Goal: Task Accomplishment & Management: Use online tool/utility

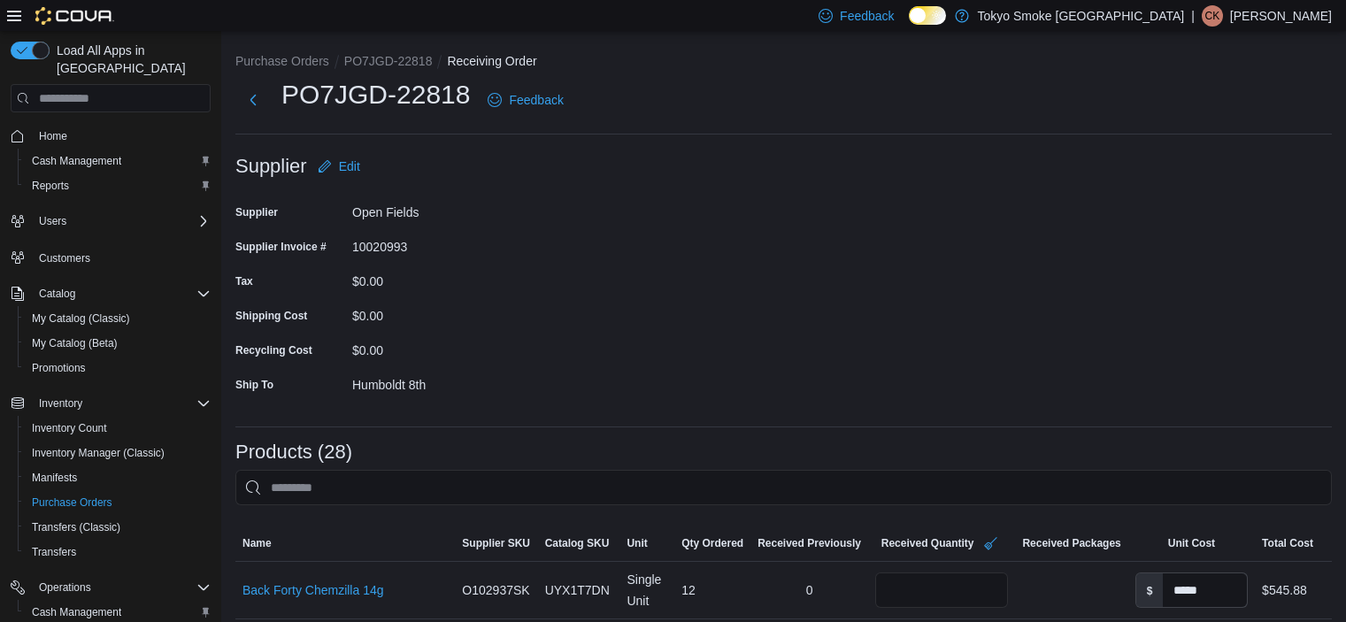
scroll to position [1681, 0]
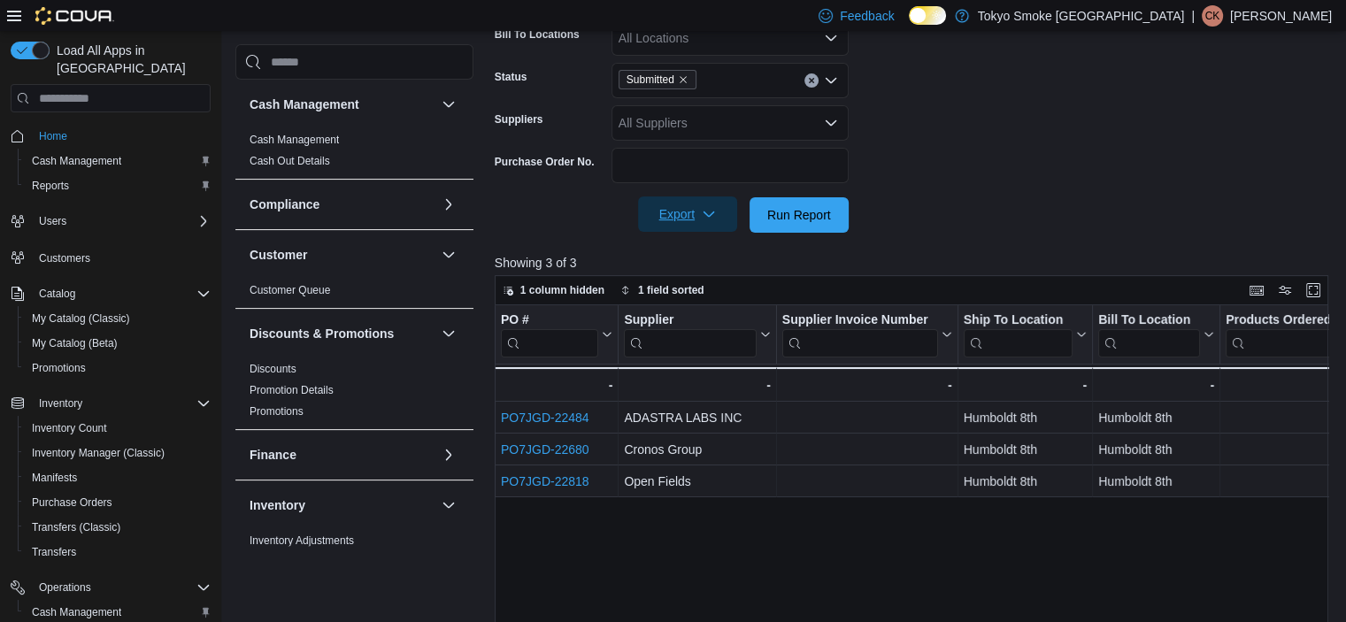
scroll to position [387, 0]
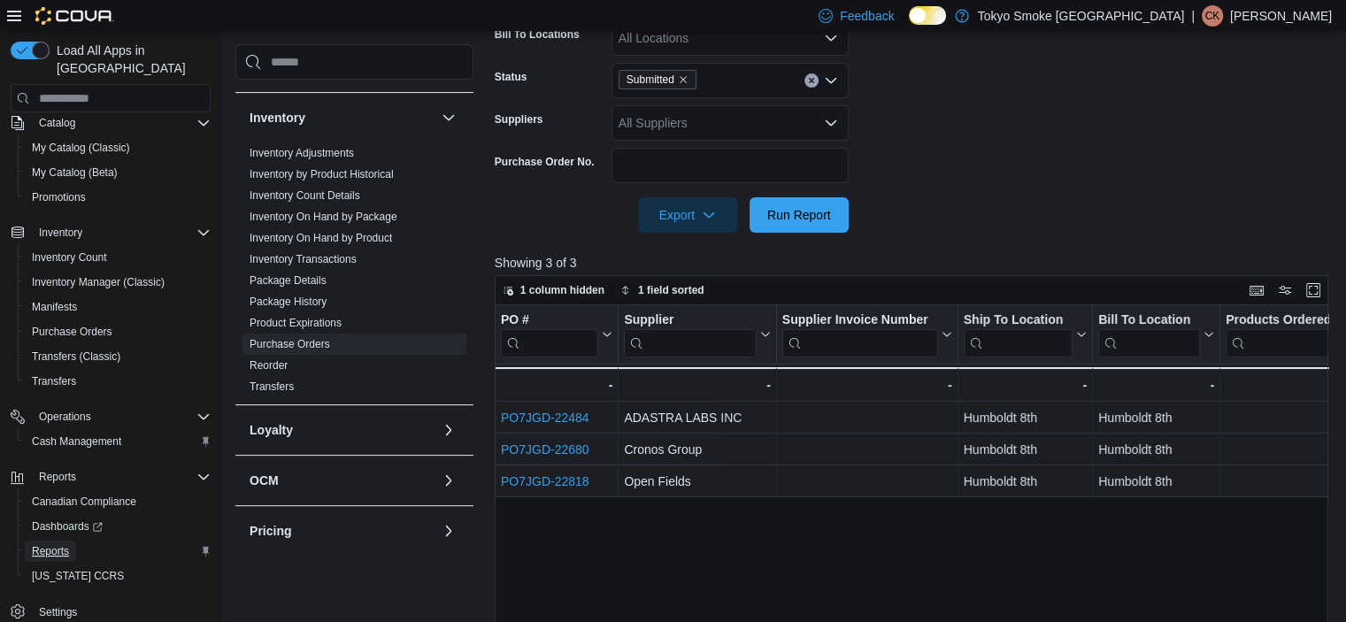
click at [49, 544] on span "Reports" at bounding box center [50, 551] width 37 height 14
click at [57, 544] on span "Reports" at bounding box center [50, 551] width 37 height 14
click at [341, 52] on input "search" at bounding box center [354, 61] width 238 height 35
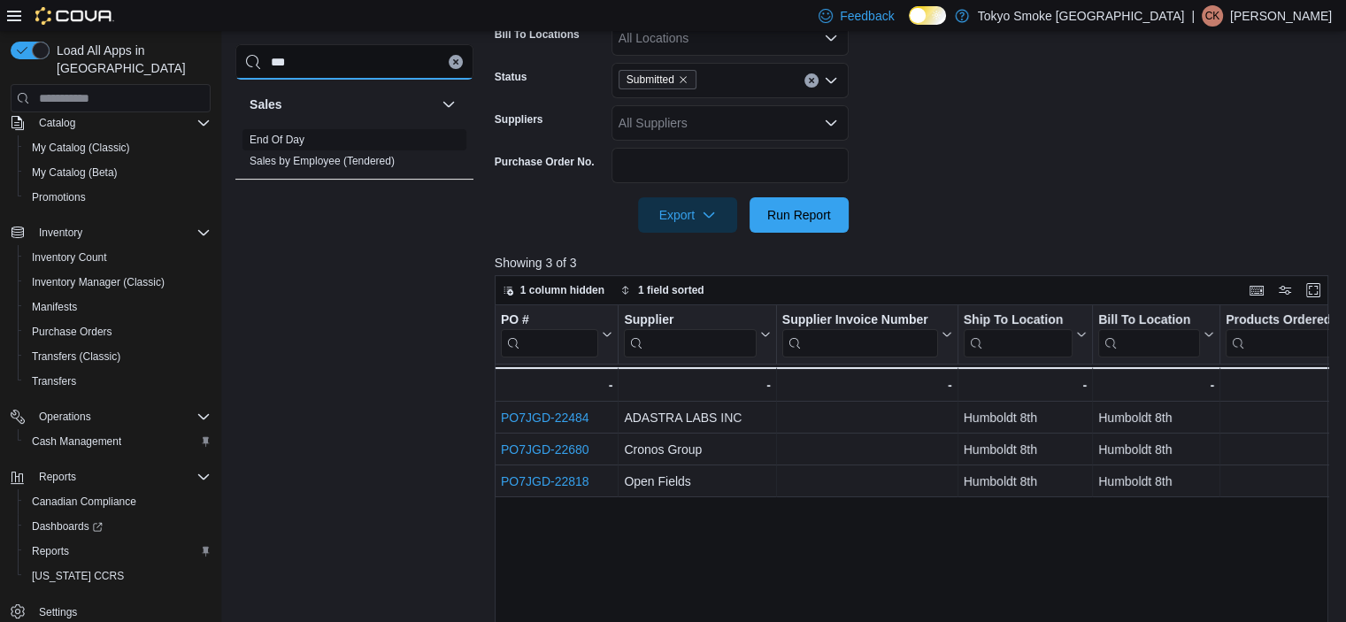
type input "***"
click at [276, 141] on link "End Of Day" at bounding box center [276, 140] width 55 height 12
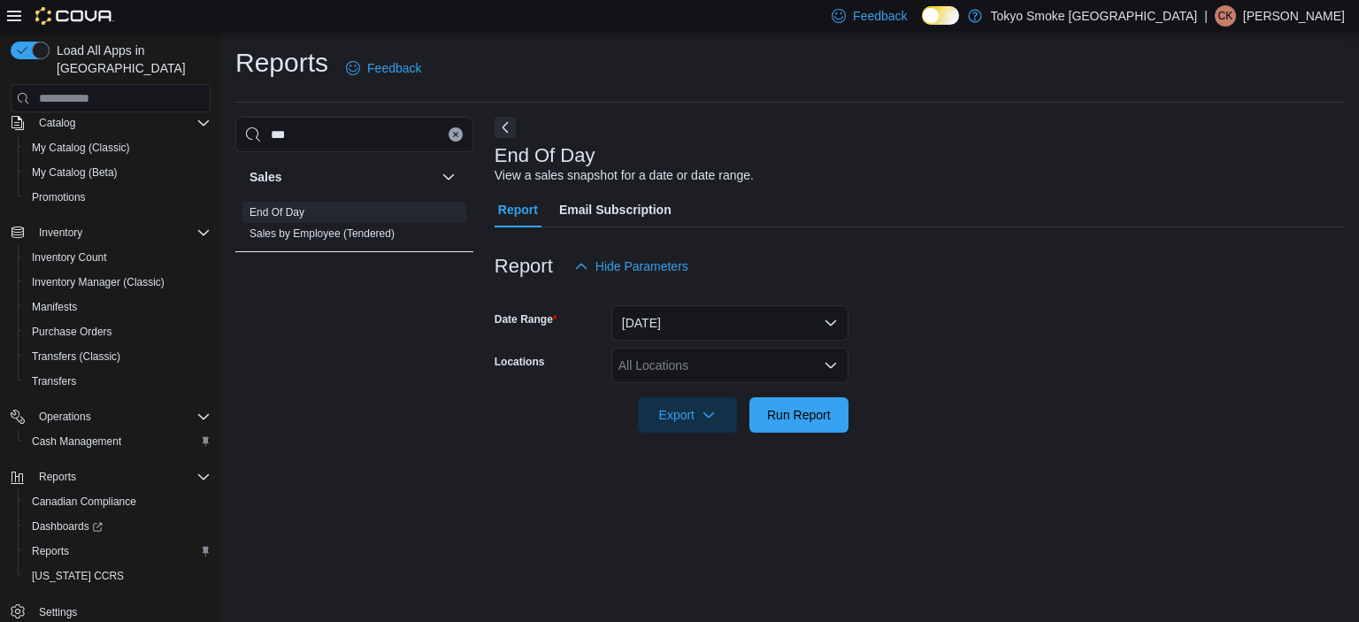
click at [665, 359] on div "All Locations" at bounding box center [729, 365] width 237 height 35
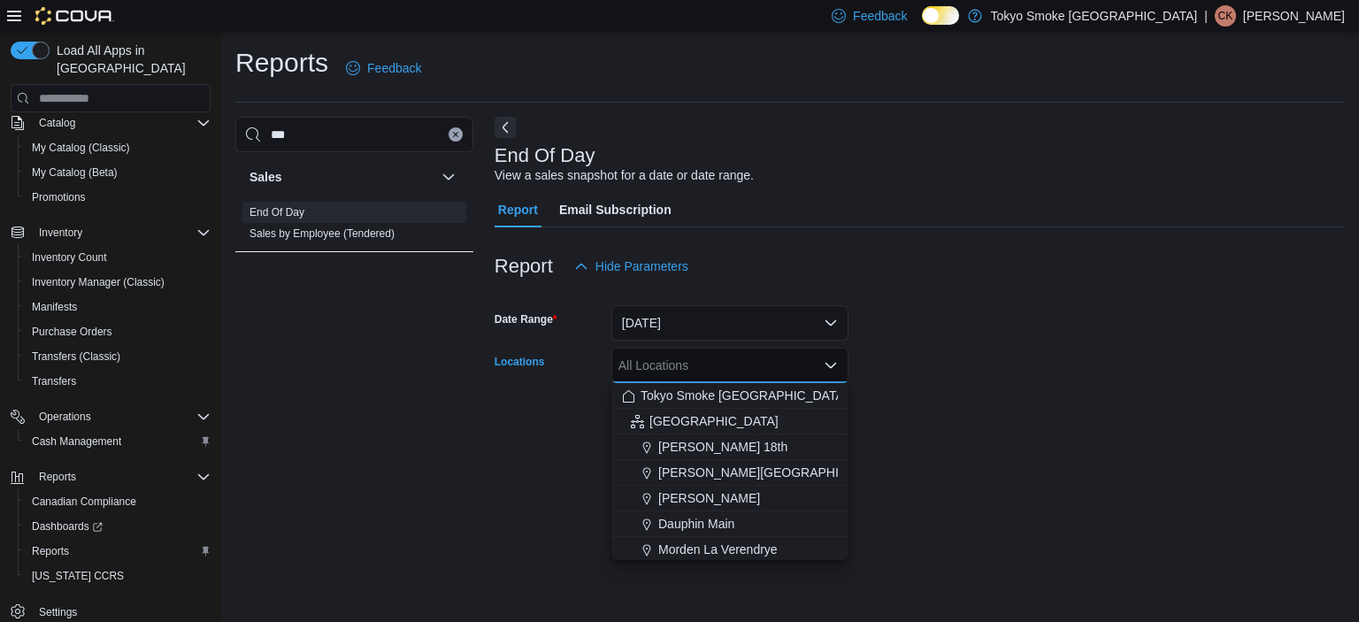
type input "*"
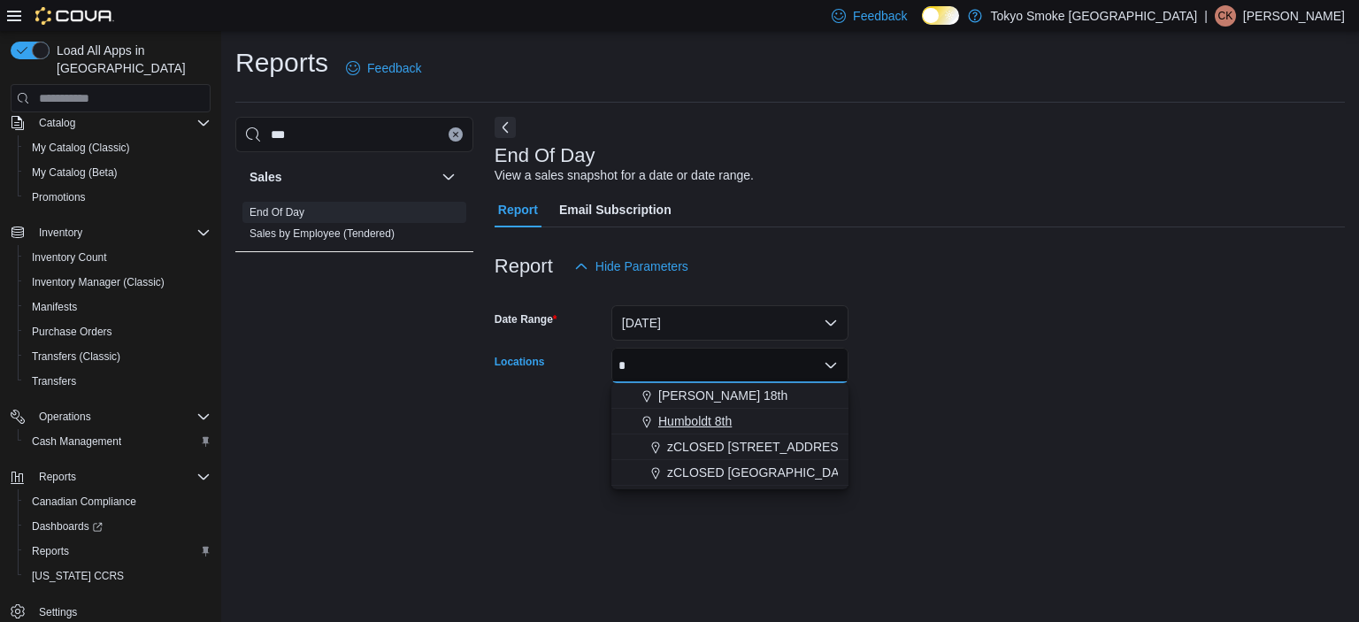
type input "*"
click at [704, 418] on span "Humboldt 8th" at bounding box center [694, 421] width 73 height 18
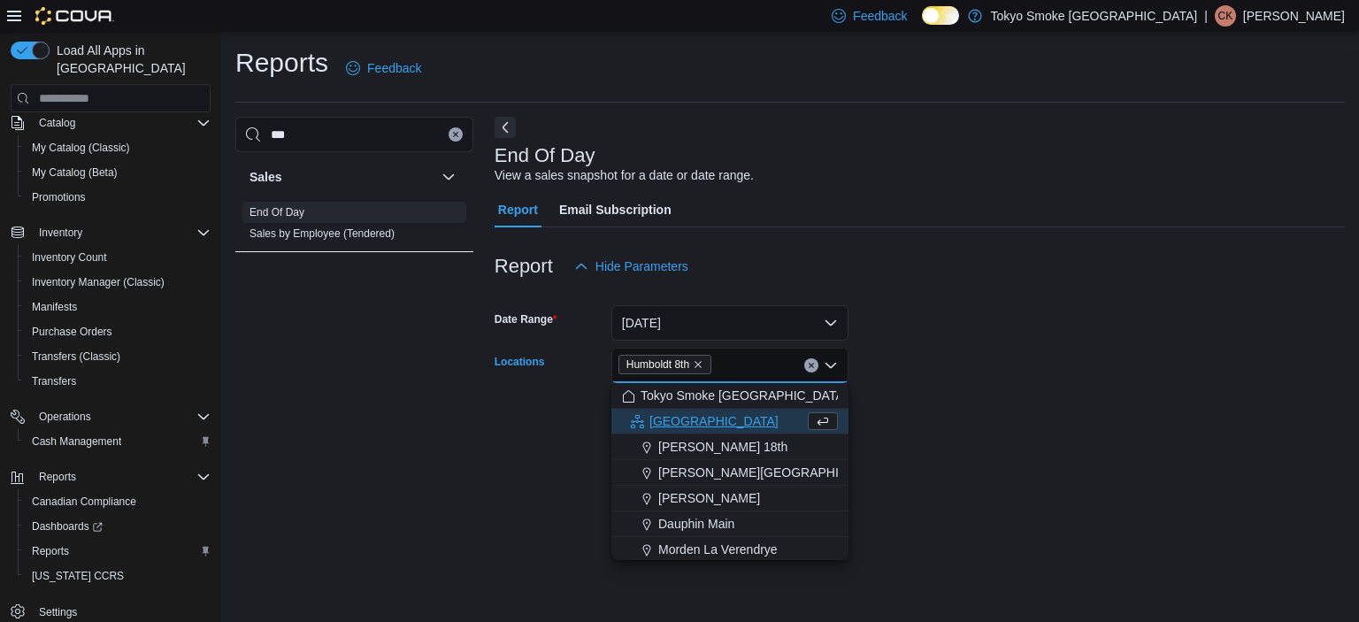
click at [970, 339] on form "Date Range Today Locations Humboldt 8th Combo box. Selected. Humboldt 8th. Pres…" at bounding box center [920, 358] width 850 height 149
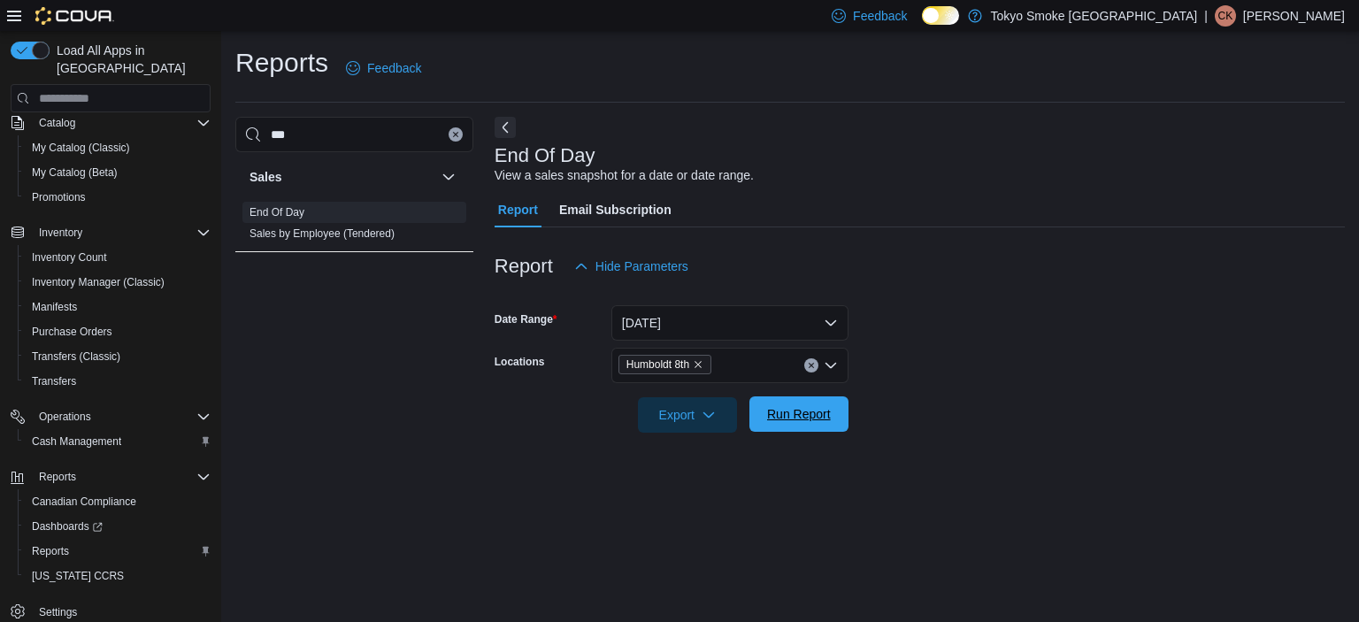
click at [780, 424] on span "Run Report" at bounding box center [799, 413] width 78 height 35
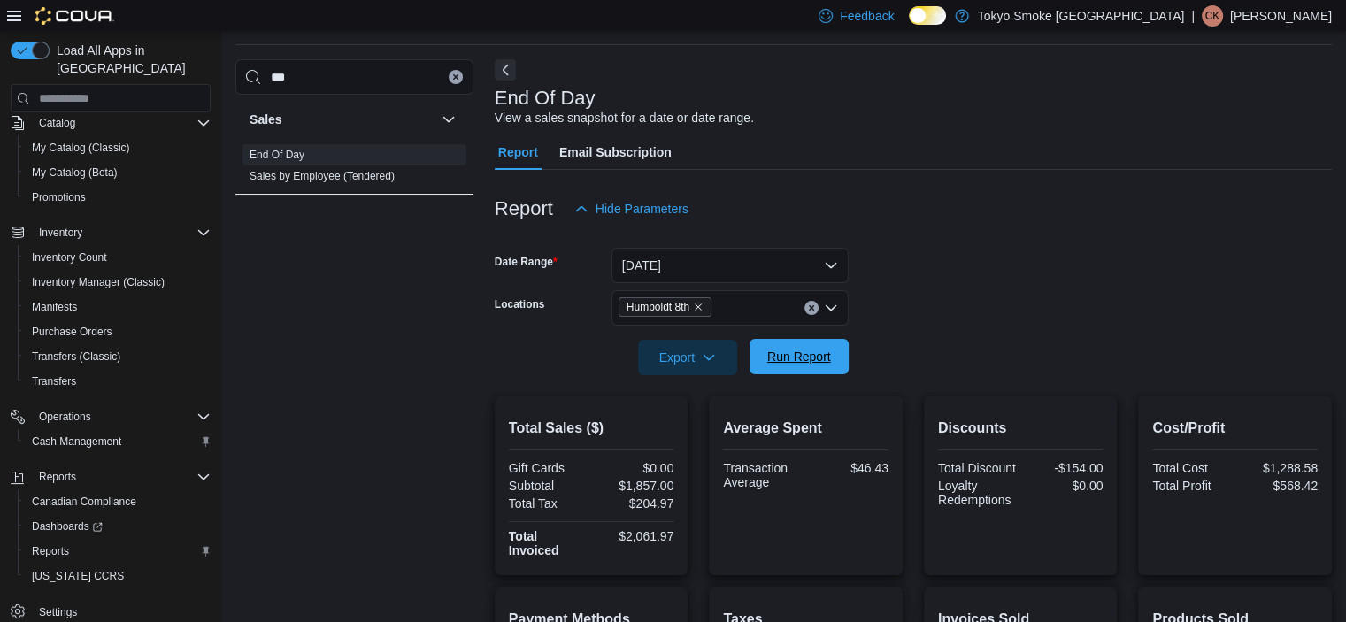
scroll to position [88, 0]
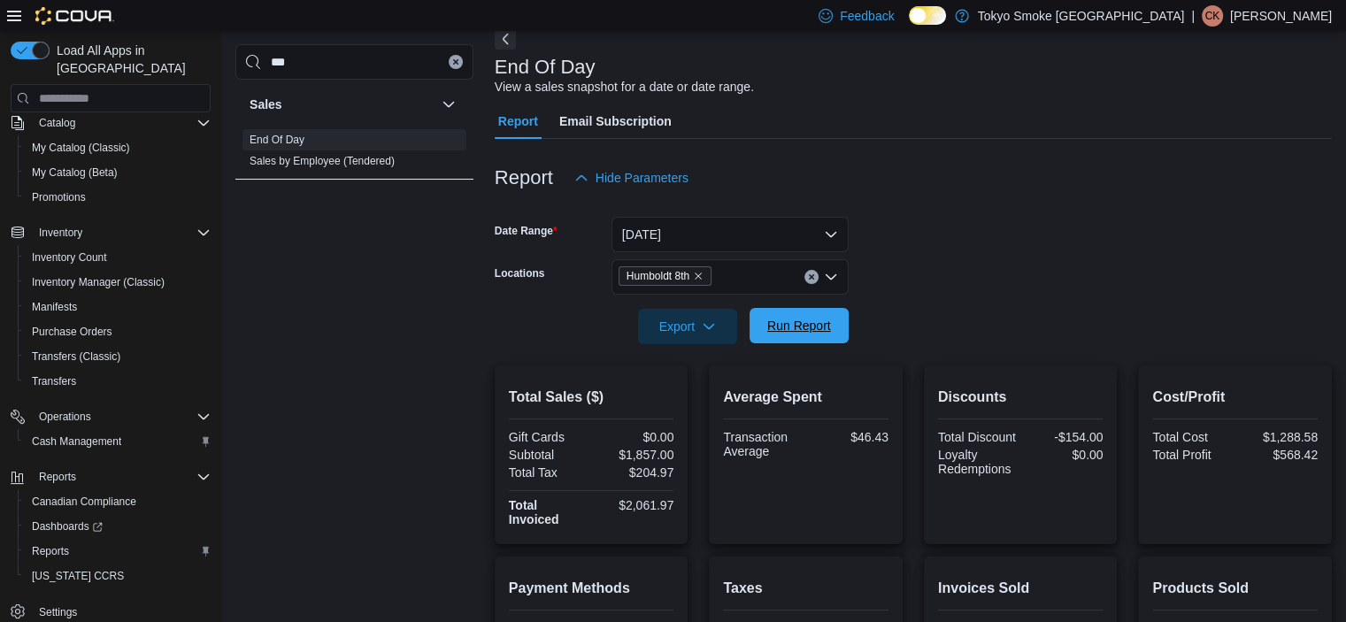
click at [822, 326] on span "Run Report" at bounding box center [799, 326] width 64 height 18
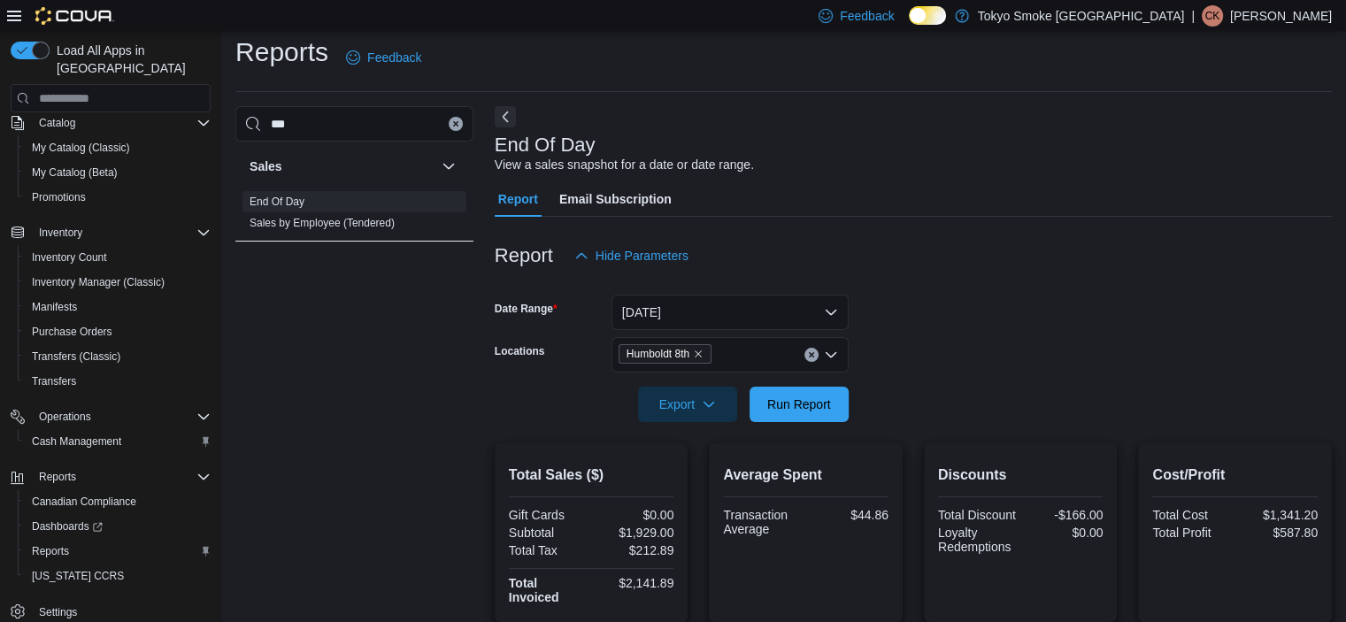
scroll to position [0, 0]
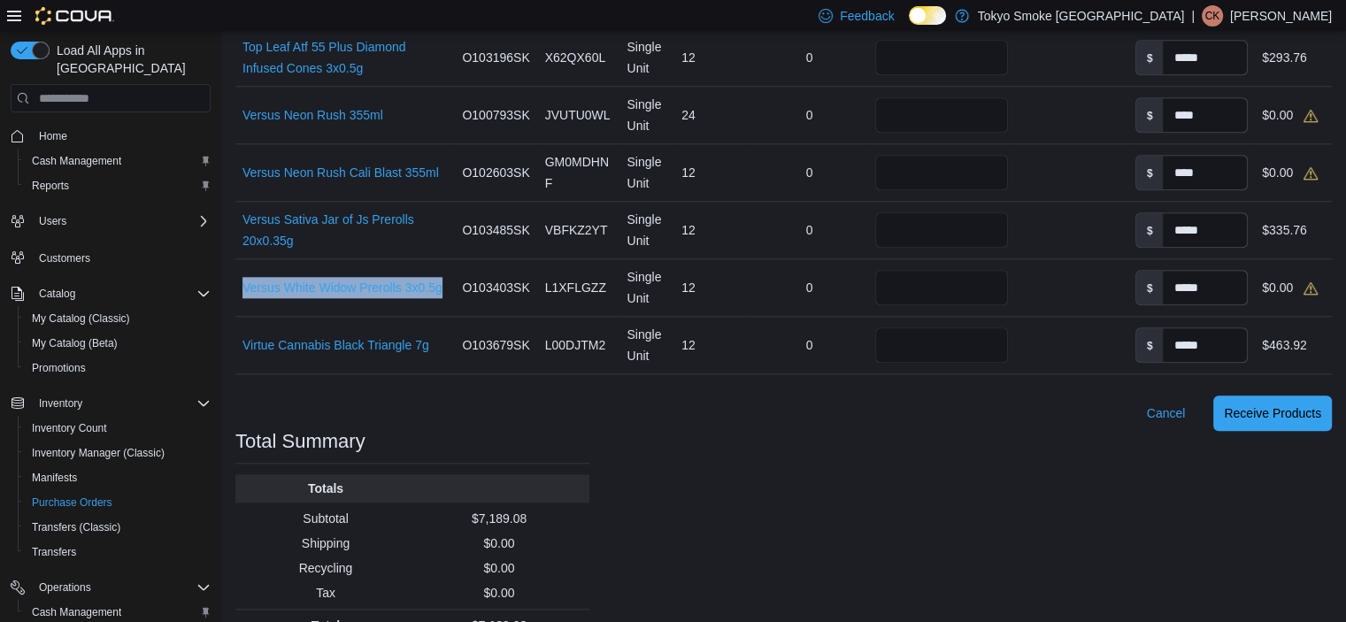
scroll to position [1826, 0]
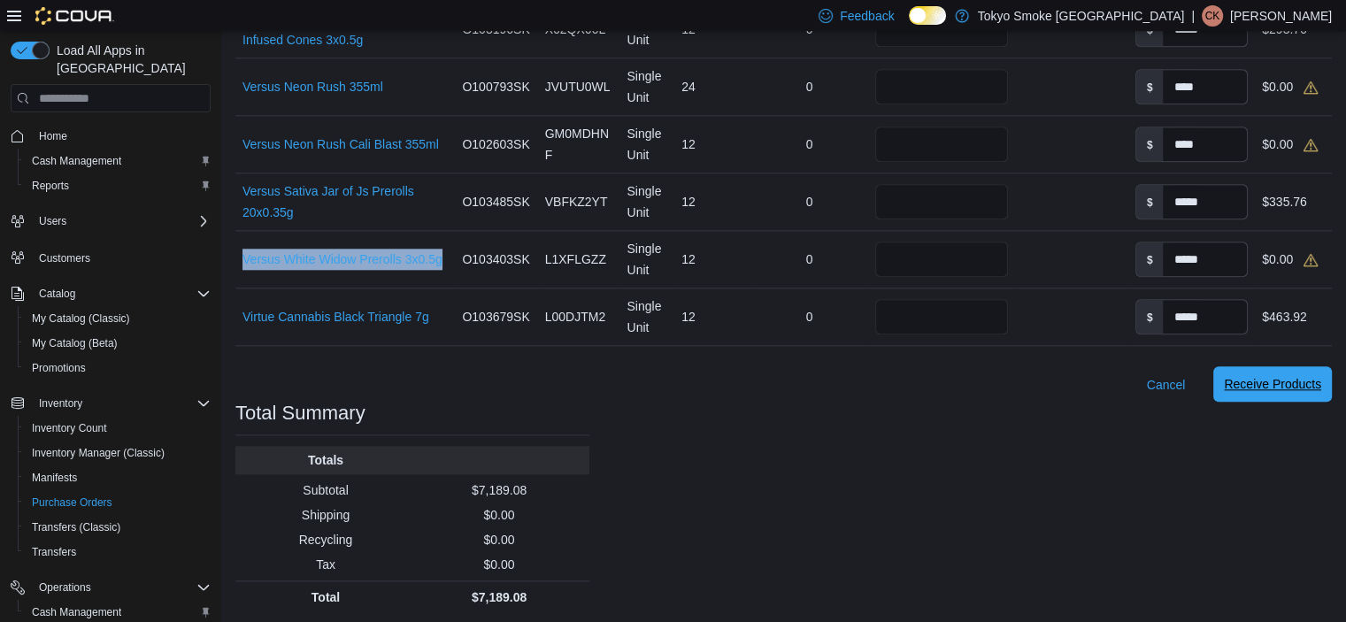
click at [1291, 392] on span "Receive Products" at bounding box center [1272, 383] width 97 height 35
